Goal: Transaction & Acquisition: Purchase product/service

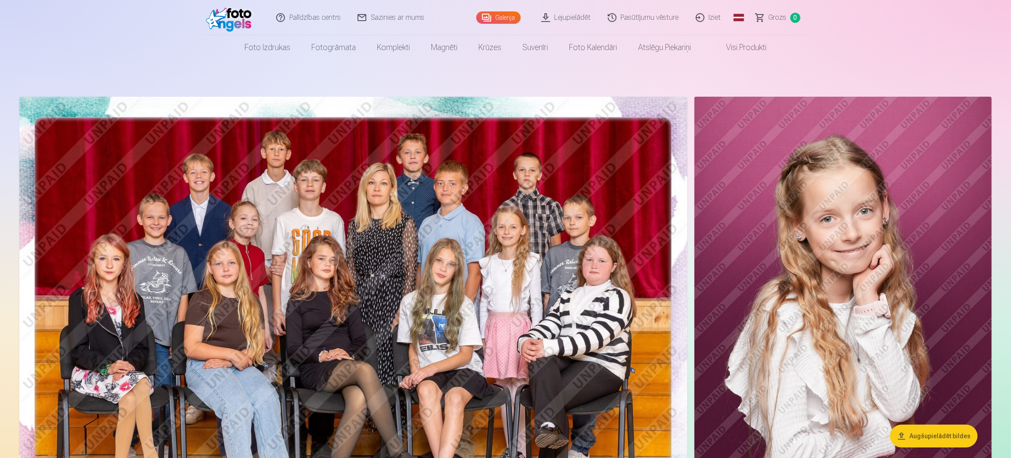
click at [557, 155] on img at bounding box center [353, 320] width 668 height 446
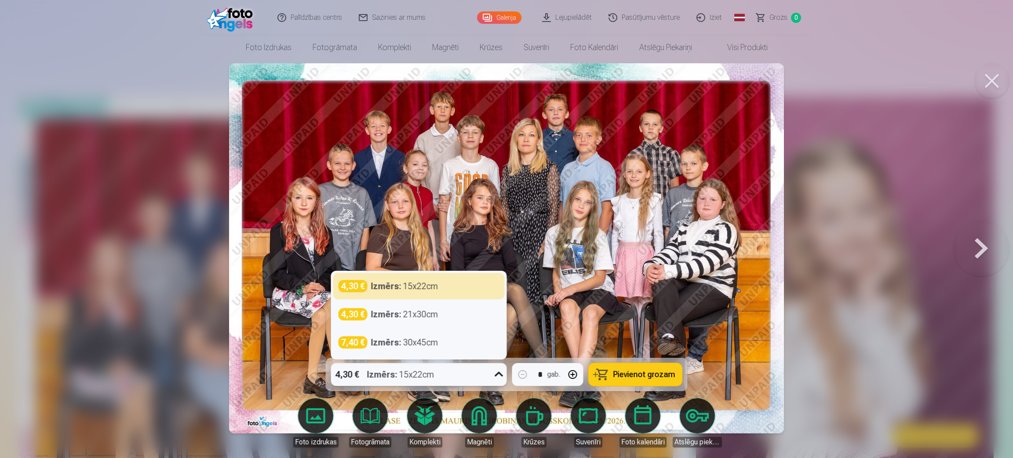
click at [499, 373] on icon at bounding box center [499, 375] width 14 height 14
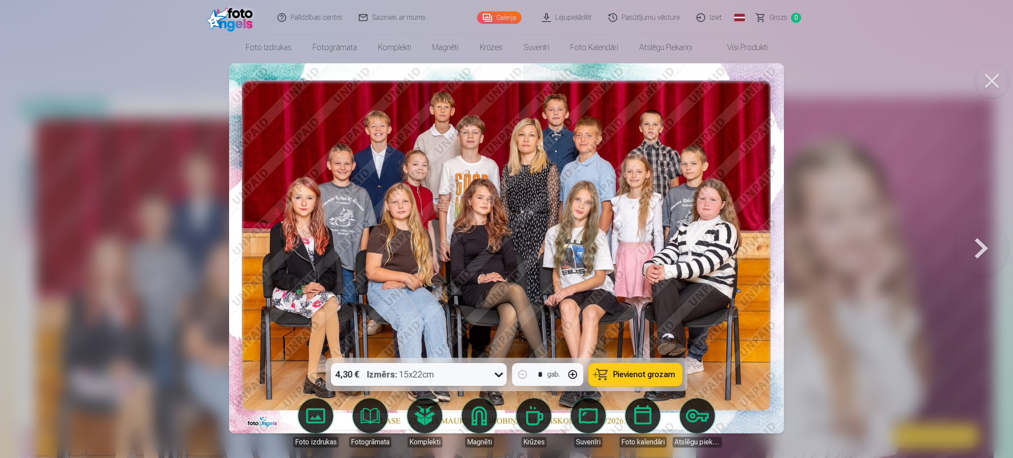
click at [663, 378] on span "Pievienot grozam" at bounding box center [645, 375] width 62 height 8
click at [991, 82] on button at bounding box center [992, 80] width 35 height 35
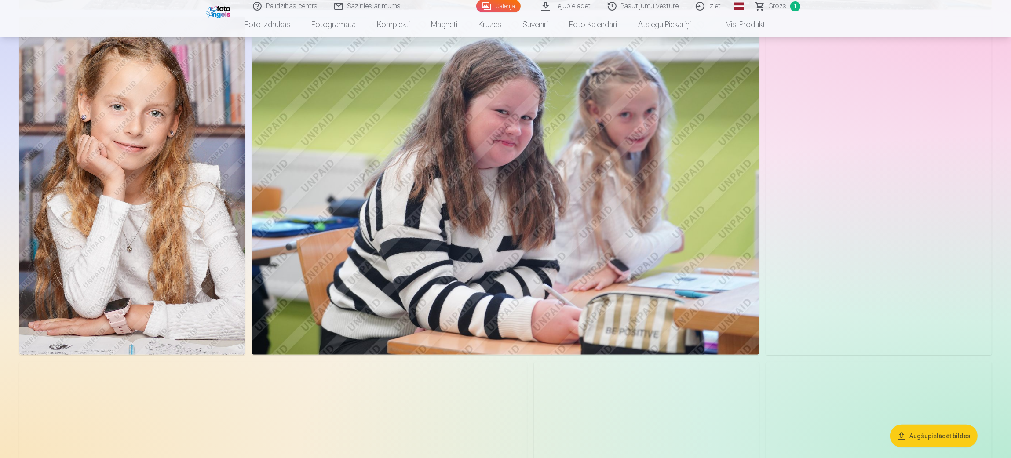
scroll to position [862, 0]
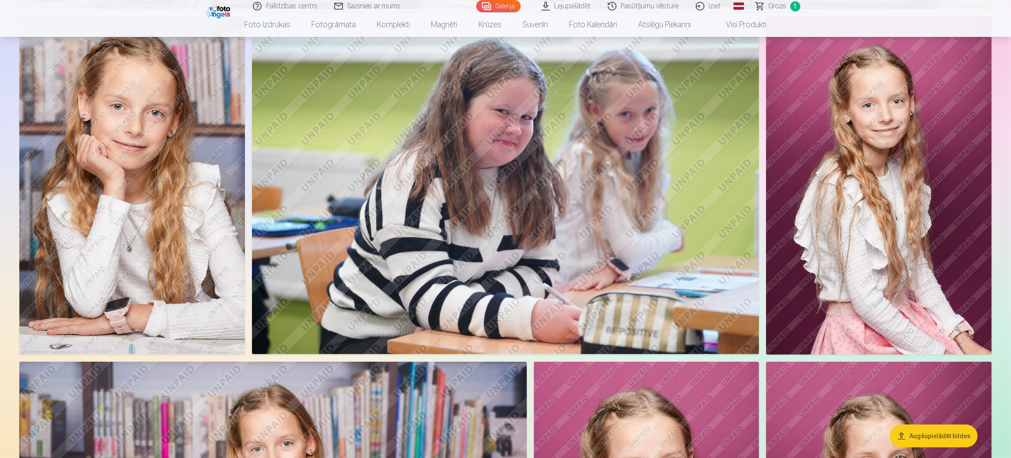
click at [76, 164] on img at bounding box center [132, 185] width 226 height 338
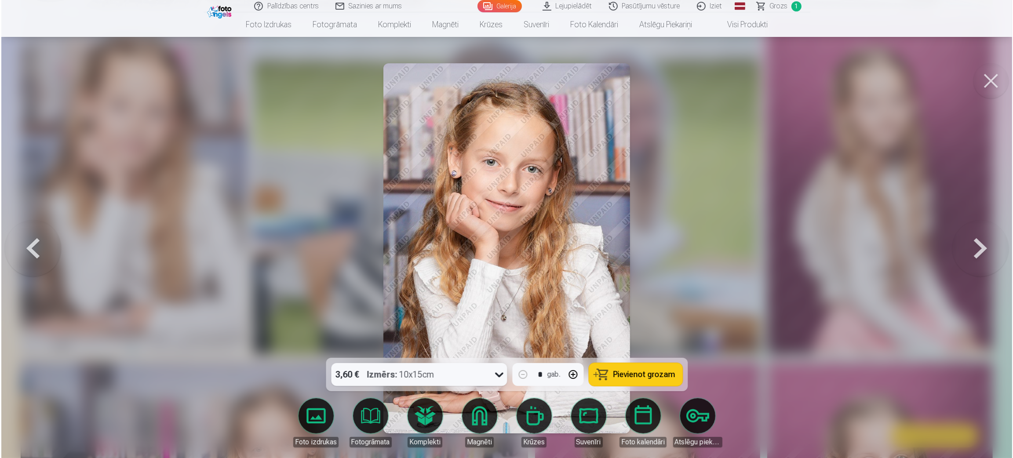
scroll to position [863, 0]
click at [501, 379] on icon at bounding box center [499, 375] width 14 height 14
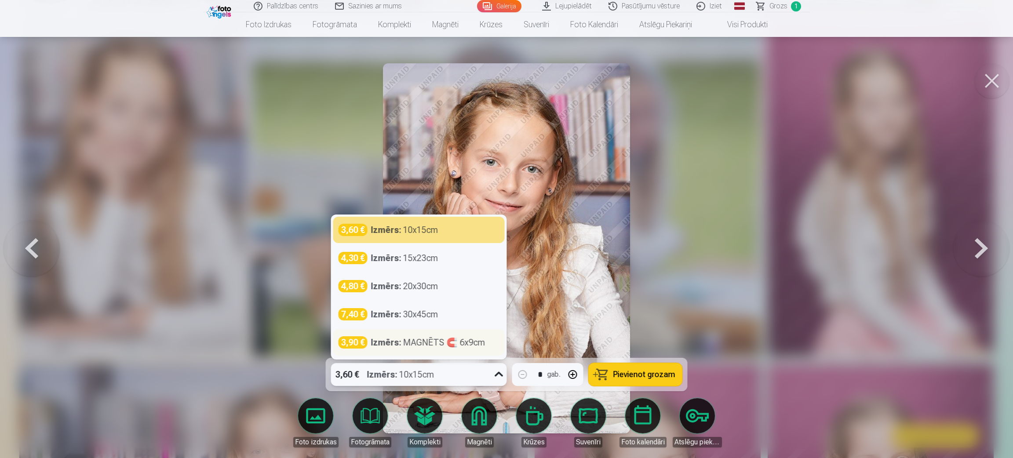
click at [427, 342] on div "Izmērs : MAGNĒTS 🧲 6x9cm" at bounding box center [428, 343] width 114 height 12
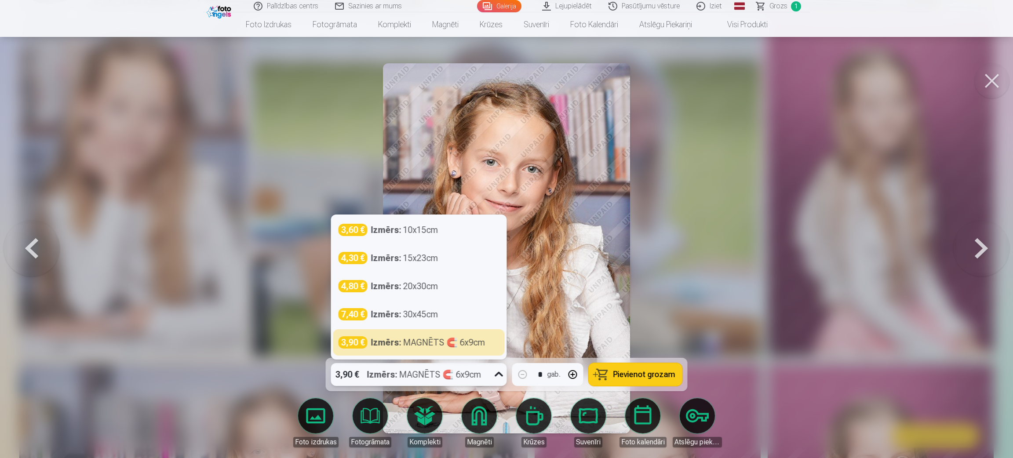
click at [493, 368] on icon at bounding box center [499, 375] width 14 height 14
click at [644, 378] on span "Pievienot grozam" at bounding box center [645, 375] width 62 height 8
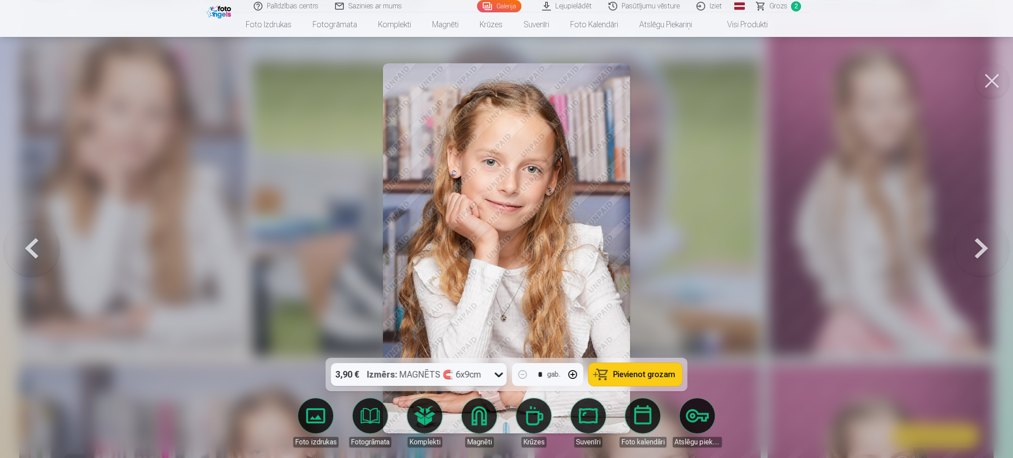
click at [991, 75] on button at bounding box center [992, 80] width 35 height 35
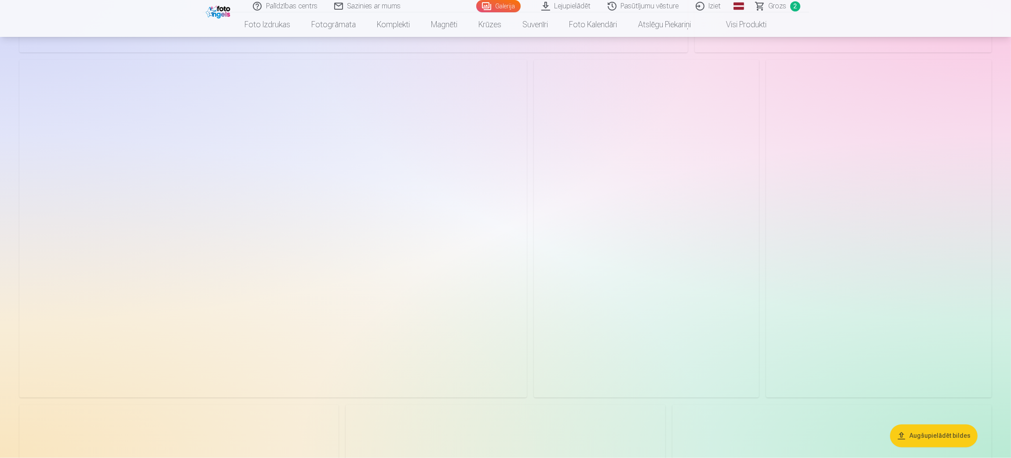
scroll to position [2417, 0]
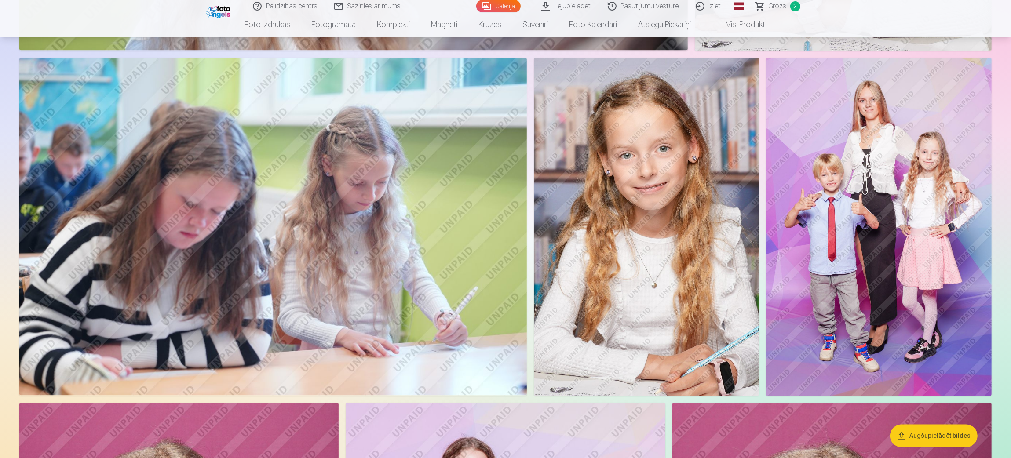
click at [899, 227] on img at bounding box center [879, 227] width 226 height 338
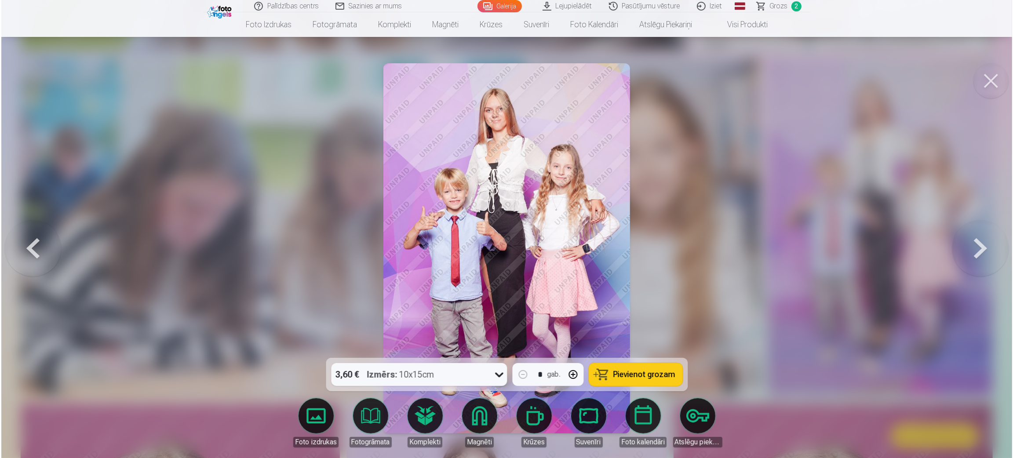
scroll to position [2421, 0]
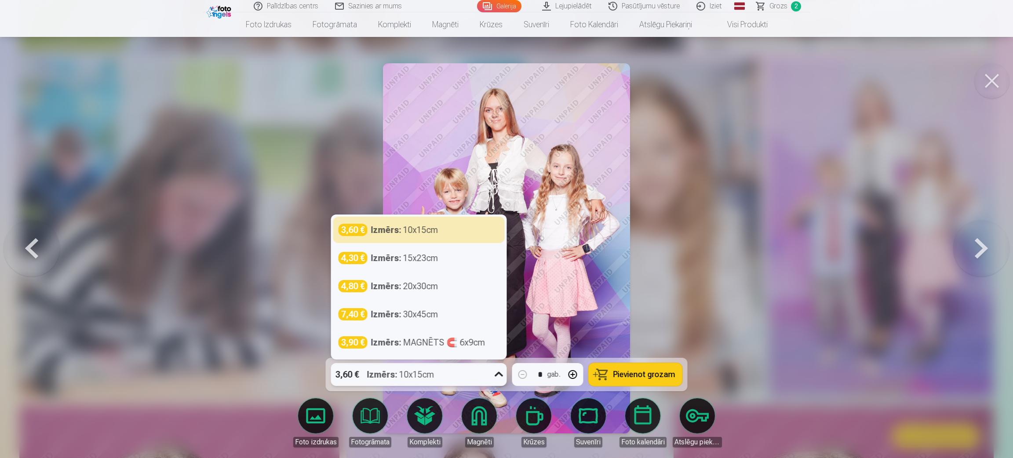
click at [497, 379] on icon at bounding box center [499, 375] width 14 height 14
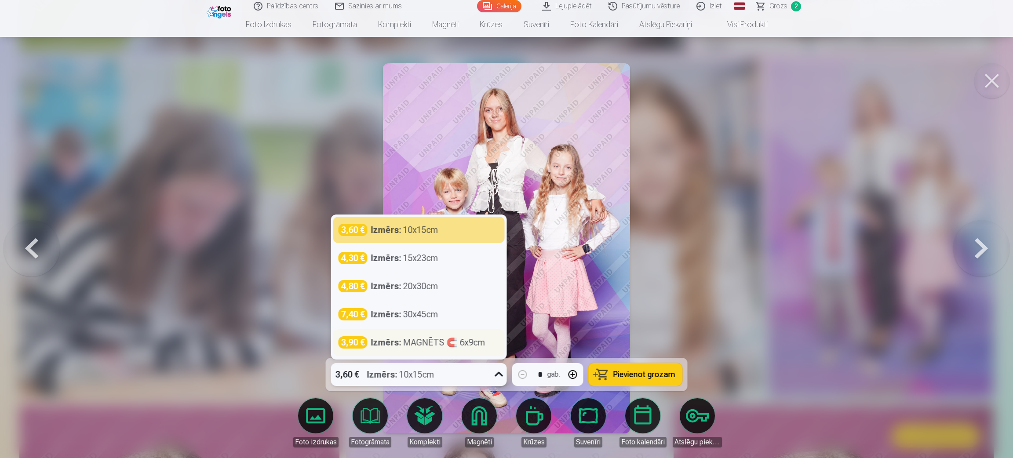
click at [417, 341] on div "Izmērs : MAGNĒTS 🧲 6x9cm" at bounding box center [428, 343] width 114 height 12
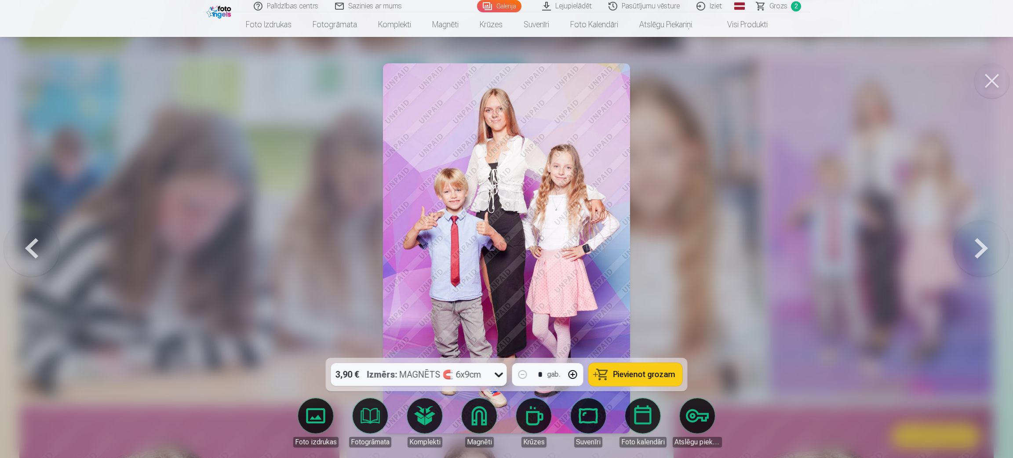
click at [987, 80] on button at bounding box center [992, 80] width 35 height 35
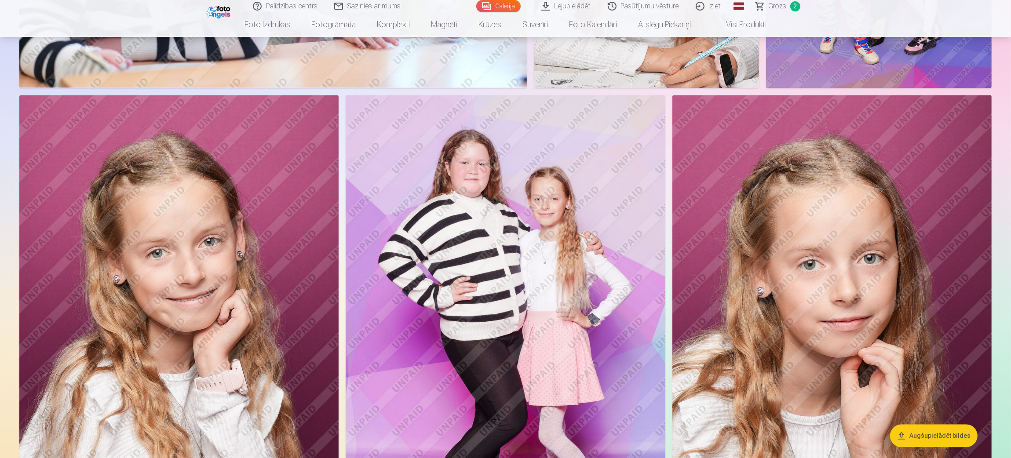
scroll to position [2728, 0]
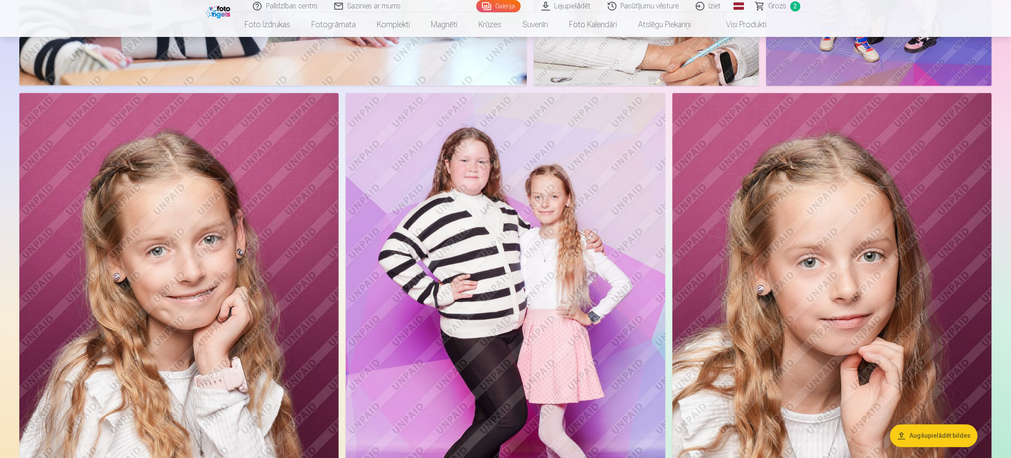
click at [592, 296] on img at bounding box center [506, 332] width 320 height 479
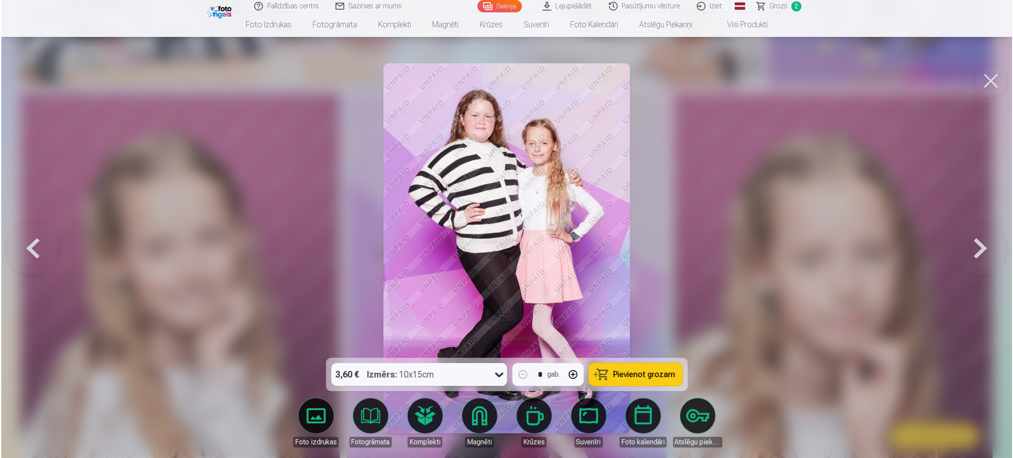
scroll to position [2733, 0]
click at [619, 366] on button "Pievienot grozam" at bounding box center [636, 374] width 94 height 23
click at [991, 77] on button at bounding box center [992, 80] width 35 height 35
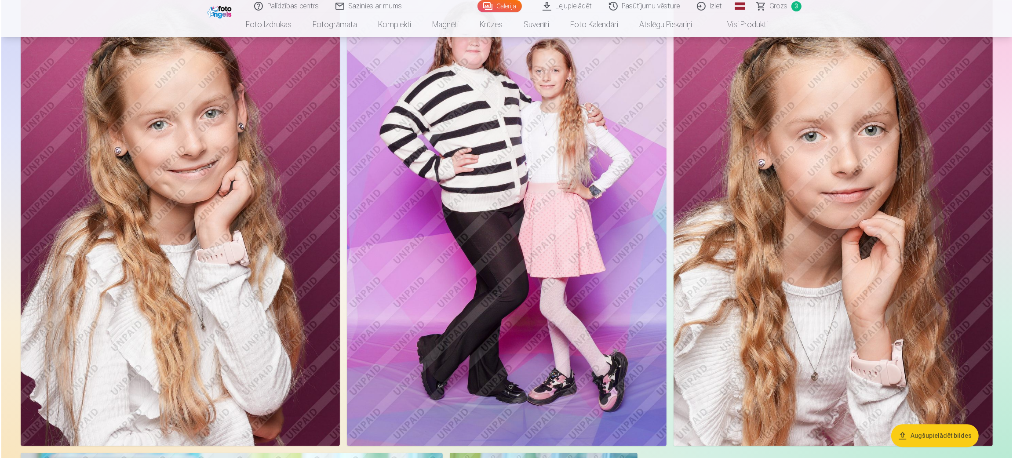
scroll to position [2857, 0]
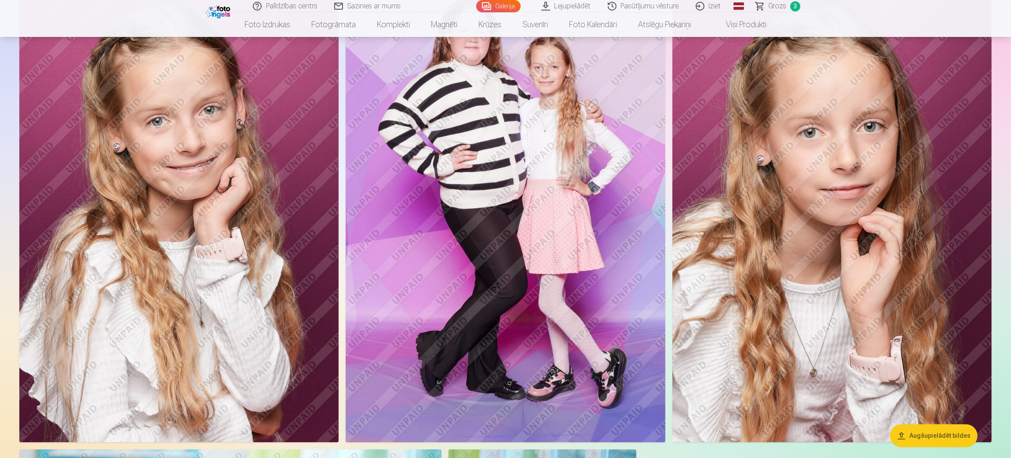
click at [213, 236] on img at bounding box center [178, 202] width 319 height 479
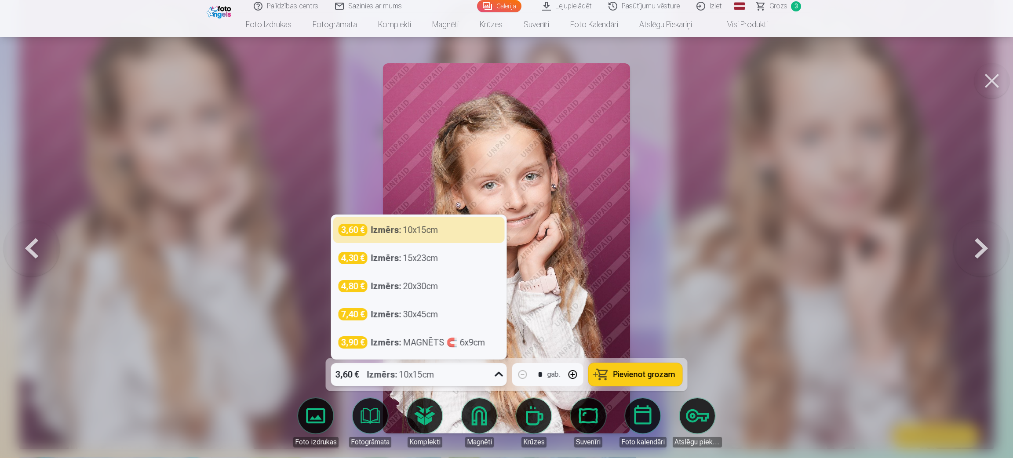
click at [501, 377] on icon at bounding box center [499, 375] width 14 height 14
click at [452, 234] on div "3,60 € Izmērs : 10x15cm" at bounding box center [419, 230] width 161 height 12
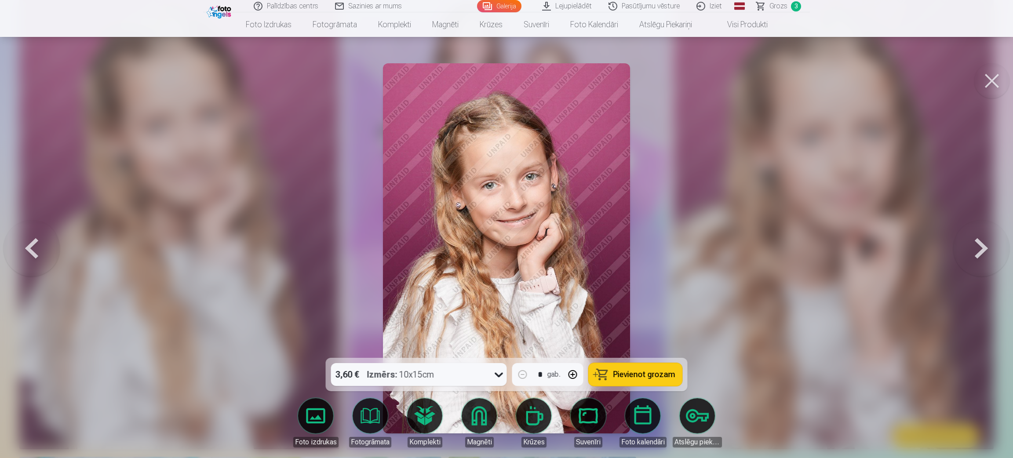
click at [651, 371] on span "Pievienot grozam" at bounding box center [645, 375] width 62 height 8
click at [991, 79] on button at bounding box center [992, 80] width 35 height 35
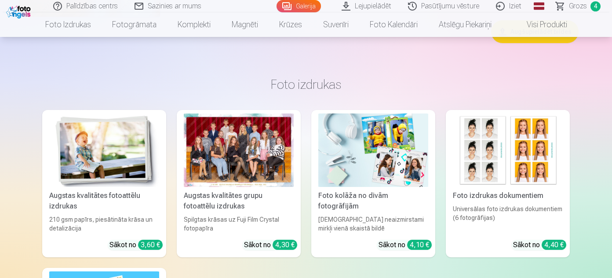
scroll to position [3664, 0]
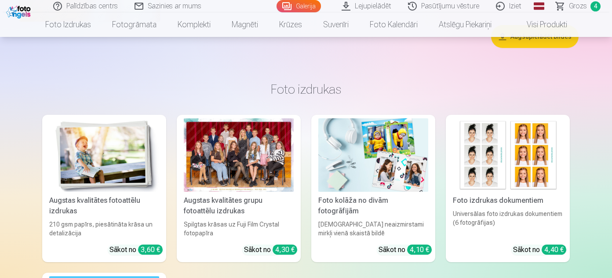
click at [486, 152] on img at bounding box center [508, 154] width 110 height 73
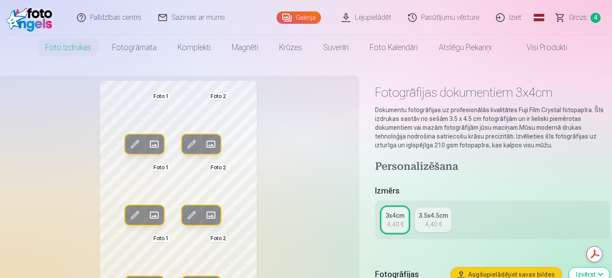
click at [433, 212] on div "3.5x4.5cm" at bounding box center [433, 215] width 29 height 9
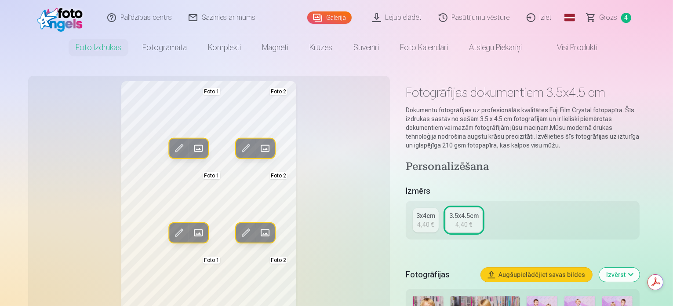
click at [611, 15] on span "Grozs" at bounding box center [609, 17] width 18 height 11
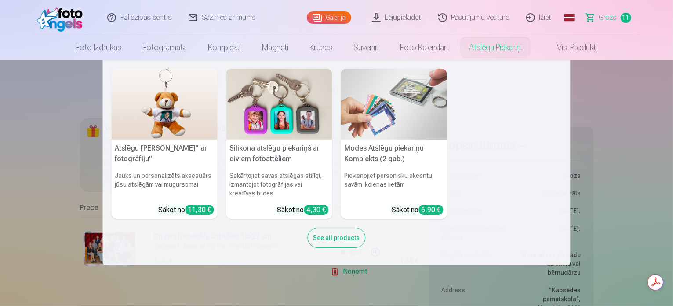
click at [9, 128] on nav "Atslēgu piekariņš Lācītis" ar fotogrāfiju" Jauks un personalizēts aksesuārs jūs…" at bounding box center [336, 162] width 673 height 205
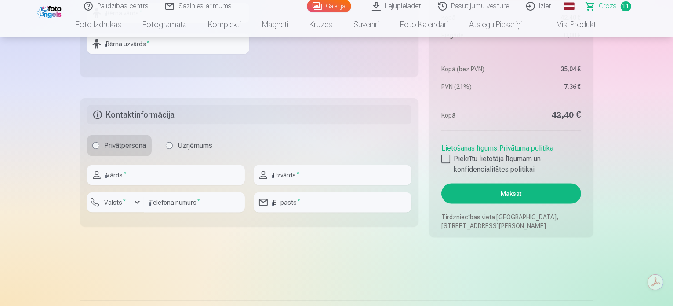
scroll to position [1331, 0]
click at [333, 6] on link "Galerija" at bounding box center [329, 6] width 44 height 12
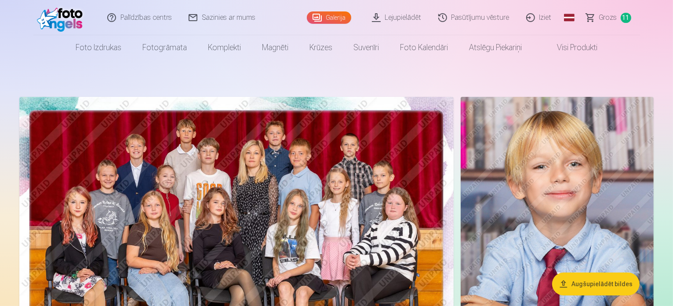
click at [664, 22] on header "Palīdzības centrs Sazinies ar mums Galerija Lejupielādēt Pasūtījumu vēsture Izi…" at bounding box center [336, 30] width 673 height 60
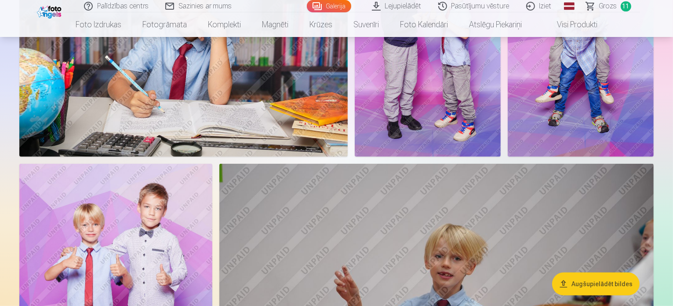
scroll to position [457, 0]
click at [607, 8] on span "Grozs" at bounding box center [609, 6] width 18 height 11
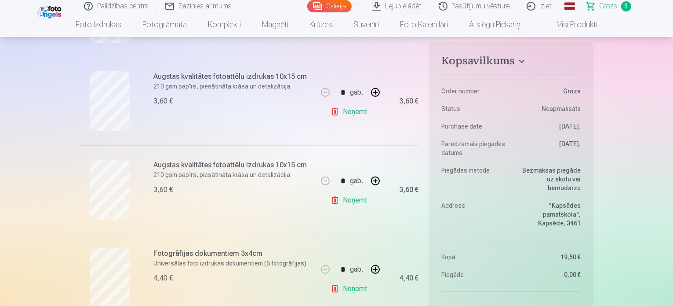
scroll to position [368, 0]
